Goal: Task Accomplishment & Management: Complete application form

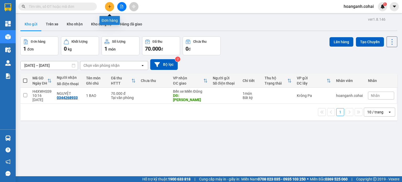
click at [111, 7] on icon "plus" at bounding box center [110, 7] width 4 height 4
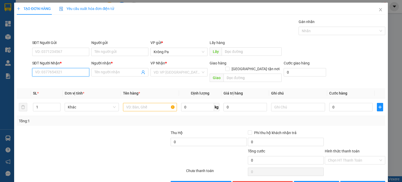
click at [78, 70] on input "SĐT Người Nhận *" at bounding box center [60, 72] width 57 height 8
type input "0986524426"
click at [112, 72] on input "Người nhận *" at bounding box center [117, 72] width 46 height 6
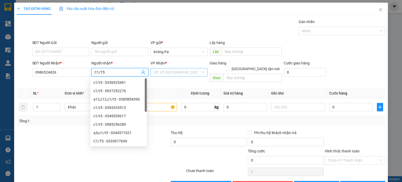
type input "C1/T5"
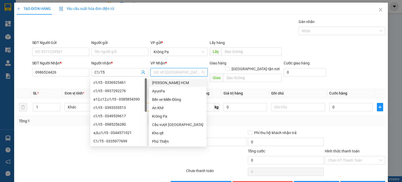
click at [172, 70] on input "search" at bounding box center [177, 72] width 47 height 8
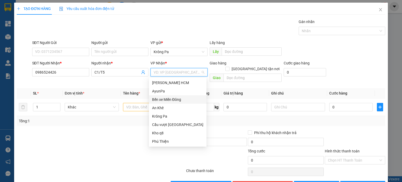
click at [168, 101] on div "Bến xe Miền Đông" at bounding box center [177, 100] width 51 height 6
drag, startPoint x: 243, startPoint y: 69, endPoint x: 245, endPoint y: 66, distance: 3.7
click at [243, 74] on input "text" at bounding box center [252, 78] width 58 height 8
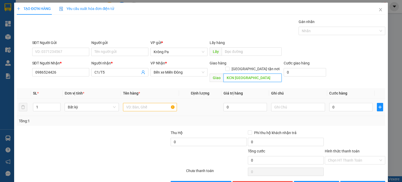
type input "KCN [GEOGRAPHIC_DATA]"
click at [135, 103] on input "text" at bounding box center [150, 107] width 54 height 8
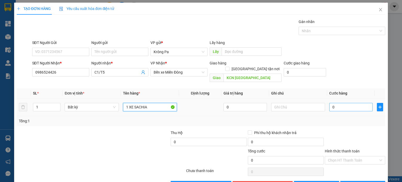
type input "1 XE SACHIA"
click at [347, 103] on input "0" at bounding box center [350, 107] width 43 height 8
type input "5"
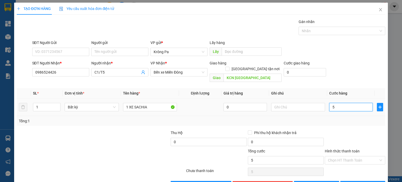
type input "50"
type input "500"
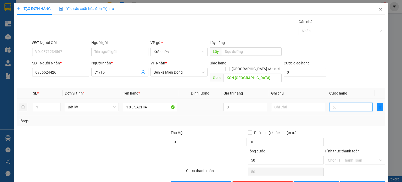
type input "500"
type input "500.000"
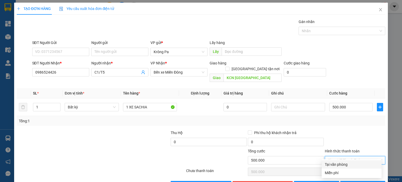
click at [334, 156] on input "Hình thức thanh toán" at bounding box center [353, 160] width 50 height 8
click at [335, 164] on div "Tại văn phòng" at bounding box center [352, 164] width 54 height 6
type input "0"
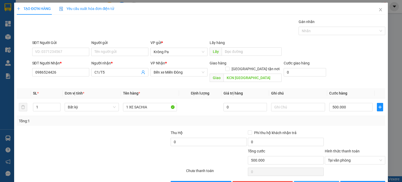
click at [320, 181] on button "[PERSON_NAME]" at bounding box center [316, 185] width 45 height 8
type input "0"
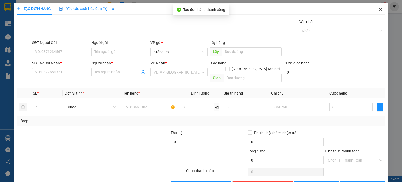
click at [378, 8] on icon "close" at bounding box center [380, 10] width 4 height 4
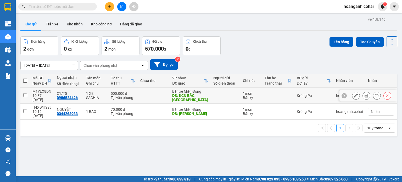
click at [24, 96] on input "checkbox" at bounding box center [25, 95] width 4 height 4
checkbox input "true"
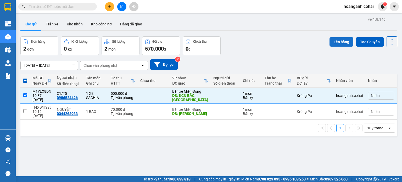
click at [337, 43] on button "Lên hàng" at bounding box center [341, 41] width 24 height 9
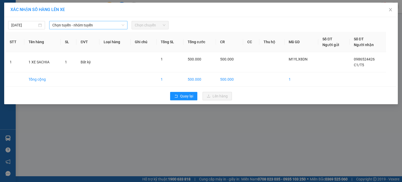
click at [111, 25] on span "Chọn tuyến - nhóm tuyến" at bounding box center [88, 25] width 72 height 8
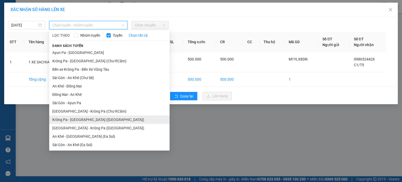
click at [97, 119] on li "Krông Pa - [GEOGRAPHIC_DATA] ([GEOGRAPHIC_DATA])" at bounding box center [109, 119] width 120 height 8
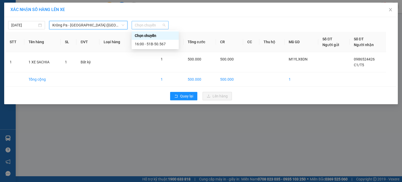
click at [165, 23] on span "Chọn chuyến" at bounding box center [150, 25] width 31 height 8
click at [161, 43] on div "16:00 - 51B-50.567" at bounding box center [155, 44] width 41 height 6
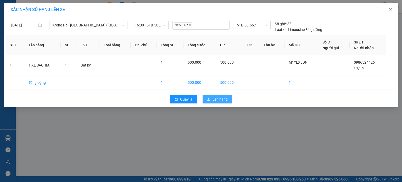
click at [217, 102] on button "Lên hàng" at bounding box center [216, 99] width 29 height 8
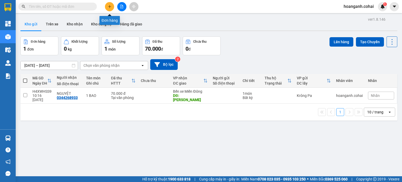
click at [109, 10] on button at bounding box center [109, 6] width 9 height 9
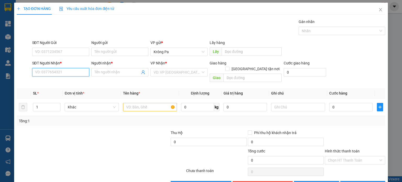
click at [66, 74] on input "SĐT Người Nhận *" at bounding box center [60, 72] width 57 height 8
type input "0343869113"
drag, startPoint x: 117, startPoint y: 77, endPoint x: 114, endPoint y: 75, distance: 3.9
click at [117, 77] on div "Người nhận * Tên người nhận" at bounding box center [119, 69] width 57 height 18
click at [114, 73] on input "Người nhận *" at bounding box center [117, 72] width 46 height 6
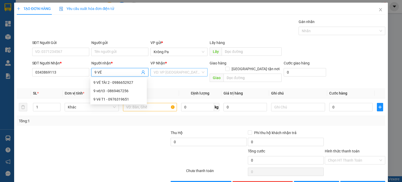
type input "9 VÉ"
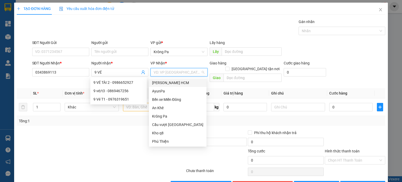
drag, startPoint x: 195, startPoint y: 72, endPoint x: 181, endPoint y: 97, distance: 29.0
click at [194, 72] on input "search" at bounding box center [177, 72] width 47 height 8
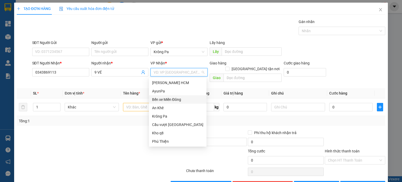
click at [180, 102] on div "Bến xe Miền Đông" at bounding box center [177, 100] width 51 height 6
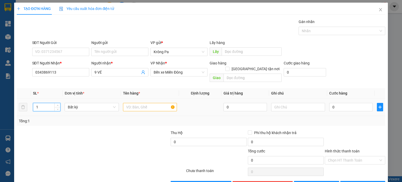
drag, startPoint x: 41, startPoint y: 103, endPoint x: 47, endPoint y: 103, distance: 6.5
click at [41, 103] on input "1" at bounding box center [46, 107] width 27 height 8
type input "2"
click at [142, 103] on input "text" at bounding box center [150, 107] width 54 height 8
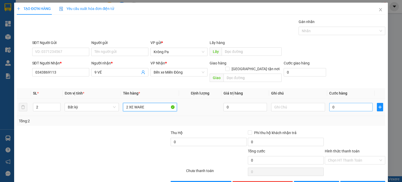
type input "2 XE WARE"
click at [335, 103] on input "0" at bounding box center [350, 107] width 43 height 8
type input "8"
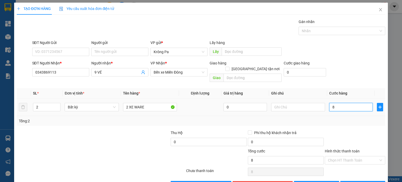
type input "80"
type input "800"
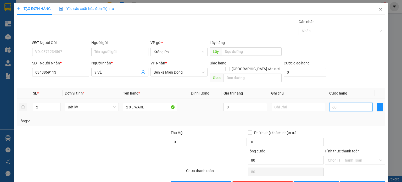
type input "800"
type input "800.000"
click at [322, 181] on button "[PERSON_NAME]" at bounding box center [316, 185] width 45 height 8
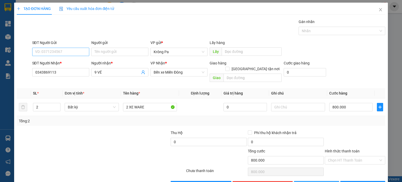
type input "1"
type input "0"
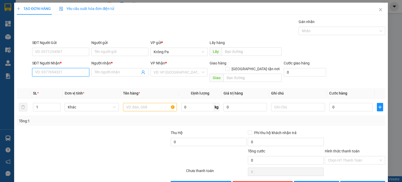
click at [77, 74] on input "SĐT Người Nhận *" at bounding box center [60, 72] width 57 height 8
type input "0356560361"
click at [114, 74] on input "Người nhận *" at bounding box center [117, 72] width 46 height 6
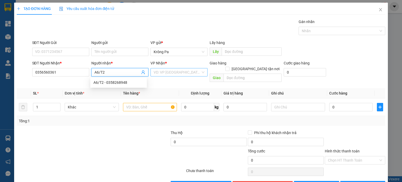
type input "A6/T2"
drag, startPoint x: 188, startPoint y: 72, endPoint x: 183, endPoint y: 94, distance: 22.6
click at [189, 73] on input "search" at bounding box center [177, 72] width 47 height 8
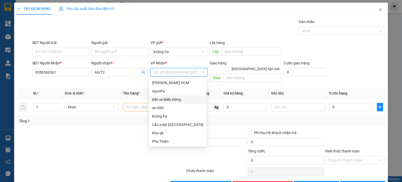
click at [182, 104] on div "An Khê" at bounding box center [178, 108] width 58 height 8
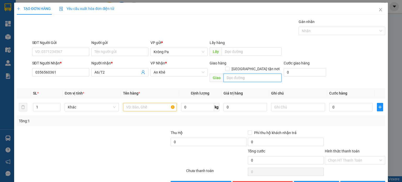
click at [246, 74] on input "text" at bounding box center [252, 78] width 58 height 8
type input "NHƠN TRẠCH"
click at [144, 103] on input "text" at bounding box center [150, 107] width 54 height 8
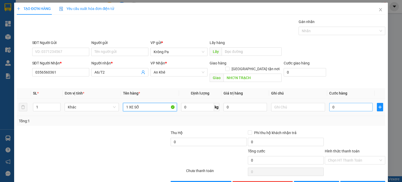
type input "1 XE SỐ"
click at [341, 103] on input "0" at bounding box center [350, 107] width 43 height 8
type input "4"
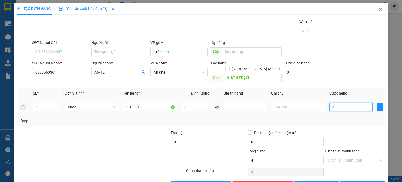
type input "40"
type input "400"
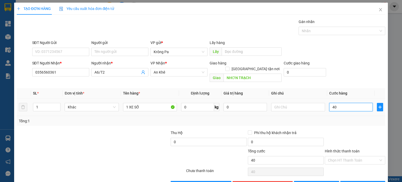
type input "400"
type input "400.000"
click at [314, 182] on span "[PERSON_NAME]" at bounding box center [319, 185] width 28 height 6
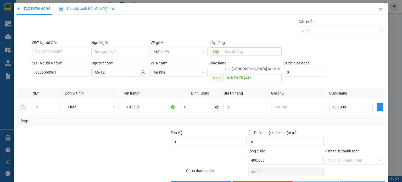
type input "0"
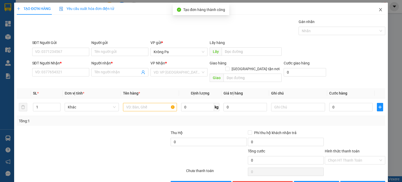
click at [380, 10] on span "Close" at bounding box center [380, 10] width 15 height 15
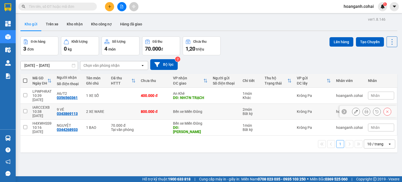
drag, startPoint x: 26, startPoint y: 105, endPoint x: 24, endPoint y: 93, distance: 12.1
click at [26, 109] on input "checkbox" at bounding box center [25, 111] width 4 height 4
checkbox input "true"
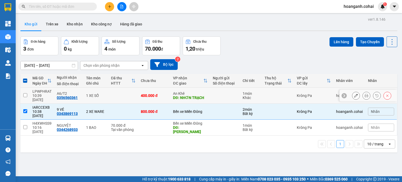
click at [25, 93] on input "checkbox" at bounding box center [25, 95] width 4 height 4
checkbox input "true"
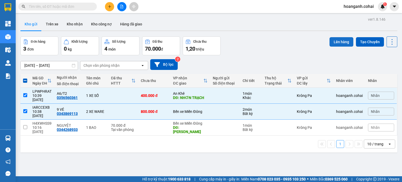
click at [336, 40] on button "Lên hàng" at bounding box center [341, 41] width 24 height 9
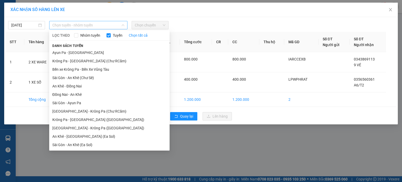
click at [125, 27] on div "Chọn tuyến - nhóm tuyến" at bounding box center [88, 25] width 78 height 8
click at [103, 68] on li "Bến xe Krông Pa - Bến Xe Vũng Tàu" at bounding box center [109, 69] width 120 height 8
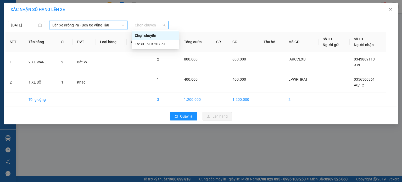
click at [167, 26] on div "Chọn chuyến" at bounding box center [150, 25] width 37 height 8
click at [166, 46] on div "15:30 - 51B-207.61" at bounding box center [155, 44] width 41 height 6
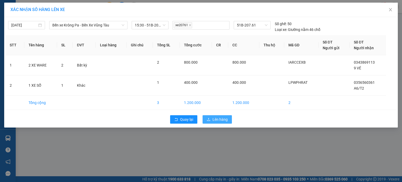
click at [213, 120] on span "Lên hàng" at bounding box center [219, 119] width 15 height 6
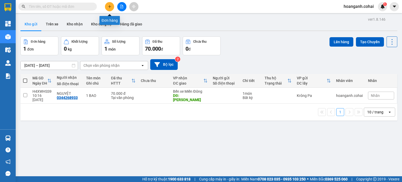
click at [110, 6] on icon "plus" at bounding box center [110, 7] width 4 height 4
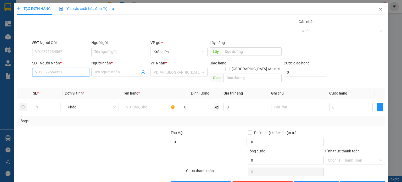
click at [81, 69] on input "SĐT Người Nhận *" at bounding box center [60, 72] width 57 height 8
type input "0327071487"
click at [105, 70] on input "Người nhận *" at bounding box center [117, 72] width 46 height 6
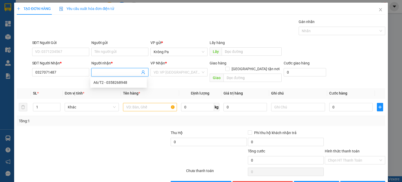
type input "5"
type input "C5,C6/T3"
click at [188, 71] on input "search" at bounding box center [177, 72] width 47 height 8
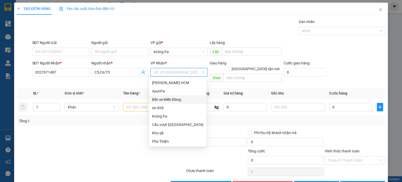
click at [180, 99] on div "Bến xe Miền Đông" at bounding box center [177, 100] width 51 height 6
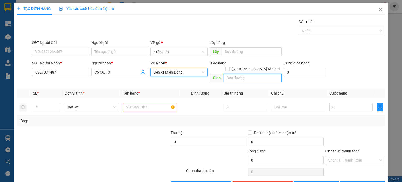
click at [240, 74] on input "text" at bounding box center [252, 78] width 58 height 8
type input "N4 ĐỒNG XOÀI"
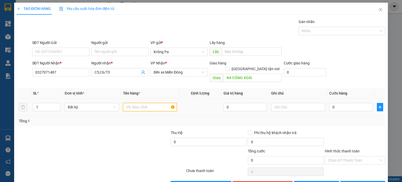
click at [137, 103] on input "text" at bounding box center [150, 107] width 54 height 8
type input "1 XE SỐ"
click at [347, 103] on input "0" at bounding box center [350, 107] width 43 height 8
type input "4"
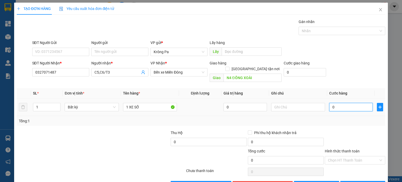
type input "4"
type input "40"
type input "400"
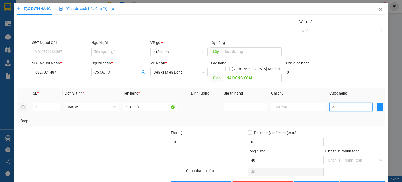
type input "400"
type input "400.000"
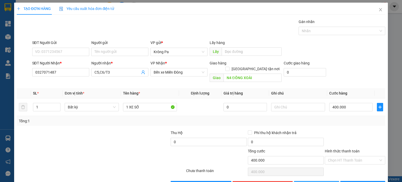
click at [318, 182] on span "[PERSON_NAME]" at bounding box center [319, 185] width 28 height 6
type input "0"
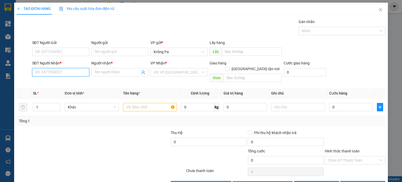
click at [73, 72] on input "SĐT Người Nhận *" at bounding box center [60, 72] width 57 height 8
type input "0394644864"
click at [134, 72] on input "Người nhận *" at bounding box center [117, 72] width 46 height 6
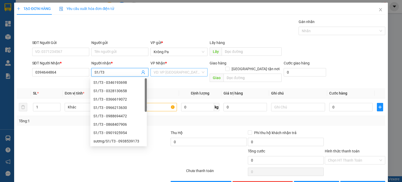
type input "S1/T3"
click at [191, 70] on input "search" at bounding box center [177, 72] width 47 height 8
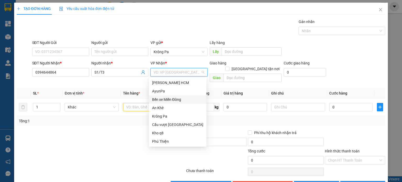
drag, startPoint x: 184, startPoint y: 101, endPoint x: 225, endPoint y: 80, distance: 46.6
click at [184, 99] on div "Bến xe Miền Đông" at bounding box center [177, 100] width 51 height 6
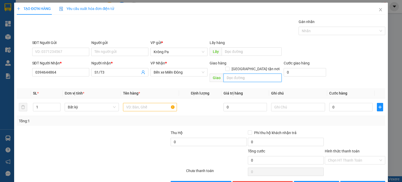
click at [244, 74] on input "text" at bounding box center [252, 78] width 58 height 8
type input "AN SƯƠNG"
click at [40, 103] on input "1" at bounding box center [46, 107] width 27 height 8
type input "4"
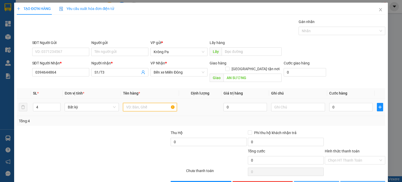
click at [131, 104] on input "text" at bounding box center [150, 107] width 54 height 8
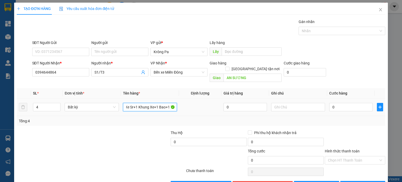
scroll to position [0, 5]
type input "1 Xe Sr+1 Khung Xe+1 Bao+1 Tx"
drag, startPoint x: 295, startPoint y: 99, endPoint x: 293, endPoint y: 103, distance: 4.4
click at [293, 103] on input "text" at bounding box center [298, 107] width 54 height 8
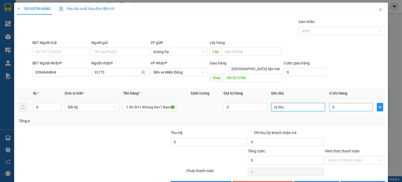
type input "tx thu"
click at [347, 103] on input "0" at bounding box center [350, 107] width 43 height 8
type input "1"
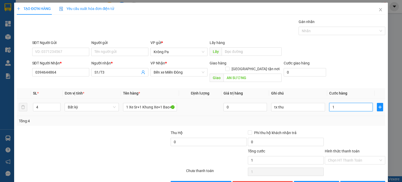
type input "10"
type input "10.000"
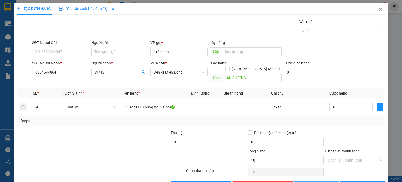
type input "10.000"
drag, startPoint x: 325, startPoint y: 177, endPoint x: 323, endPoint y: 170, distance: 7.3
click at [325, 181] on button "[PERSON_NAME]" at bounding box center [316, 185] width 45 height 8
type input "1"
type input "0"
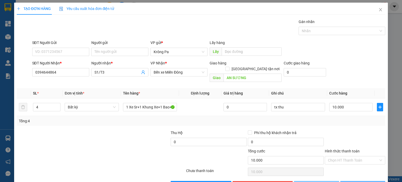
type input "0"
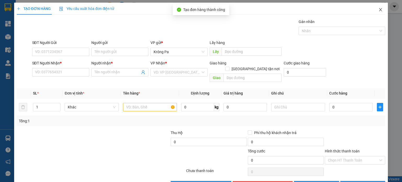
click at [378, 8] on icon "close" at bounding box center [380, 10] width 4 height 4
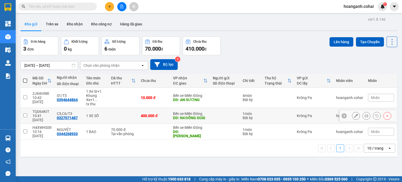
drag, startPoint x: 25, startPoint y: 114, endPoint x: 29, endPoint y: 102, distance: 12.7
click at [25, 114] on input "checkbox" at bounding box center [25, 115] width 4 height 4
checkbox input "true"
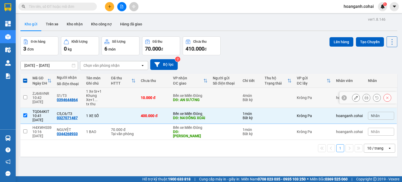
click at [25, 98] on input "checkbox" at bounding box center [25, 97] width 4 height 4
checkbox input "true"
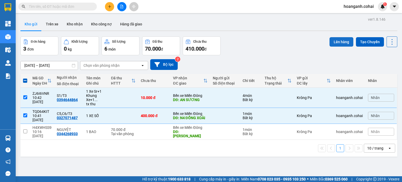
click at [336, 40] on button "Lên hàng" at bounding box center [341, 41] width 24 height 9
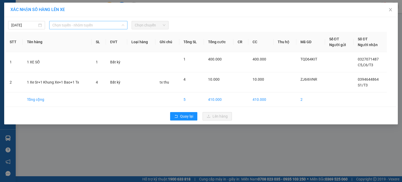
click at [115, 27] on span "Chọn tuyến - nhóm tuyến" at bounding box center [88, 25] width 72 height 8
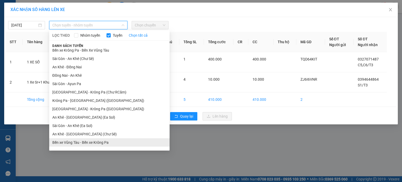
scroll to position [34, 0]
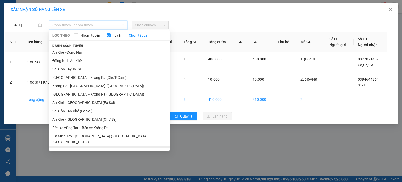
click at [96, 146] on li "BX Krông Pa - BX Miền Tây ([GEOGRAPHIC_DATA] - [GEOGRAPHIC_DATA])" at bounding box center [109, 153] width 120 height 14
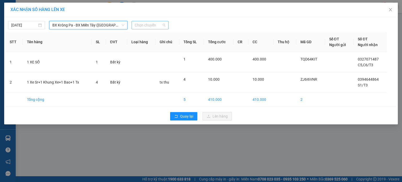
click at [156, 22] on span "Chọn chuyến" at bounding box center [150, 25] width 31 height 8
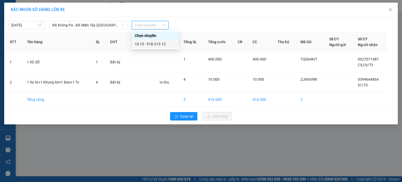
click at [164, 45] on div "16:15 - 51B-213.12" at bounding box center [155, 44] width 41 height 6
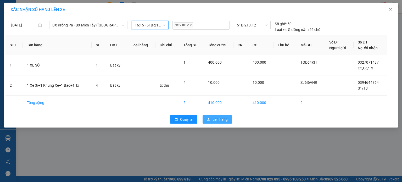
click at [211, 118] on button "Lên hàng" at bounding box center [216, 119] width 29 height 8
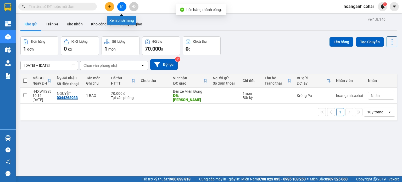
click at [123, 5] on button at bounding box center [121, 6] width 9 height 9
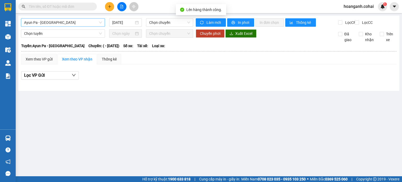
click at [93, 23] on span "Ayun Pa - [GEOGRAPHIC_DATA]" at bounding box center [63, 23] width 78 height 8
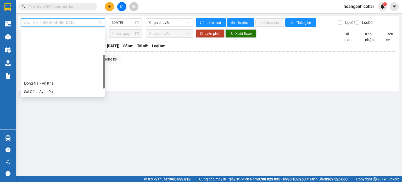
scroll to position [52, 0]
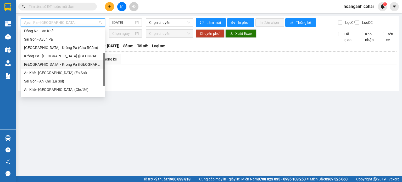
click at [63, 66] on div "[GEOGRAPHIC_DATA] - Krông Pa ([GEOGRAPHIC_DATA])" at bounding box center [63, 64] width 78 height 6
type input "[DATE]"
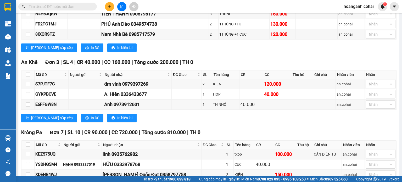
scroll to position [337, 0]
